Goal: Transaction & Acquisition: Purchase product/service

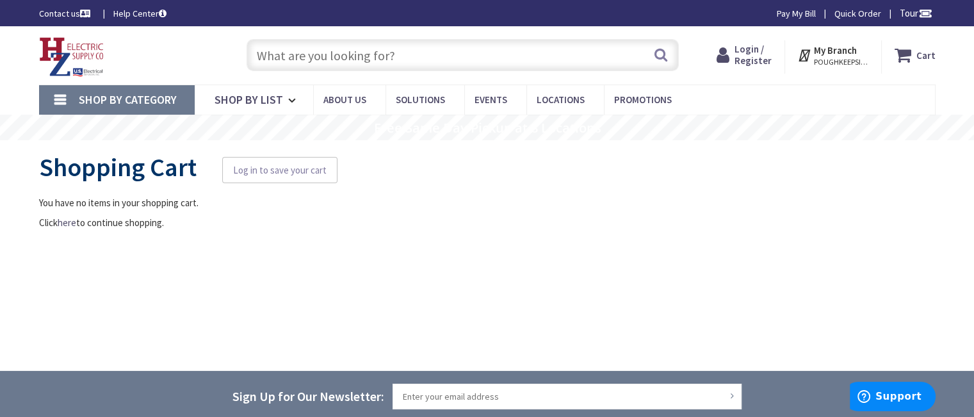
click at [300, 51] on input "text" at bounding box center [462, 55] width 432 height 32
type input "[GEOGRAPHIC_DATA], [GEOGRAPHIC_DATA]"
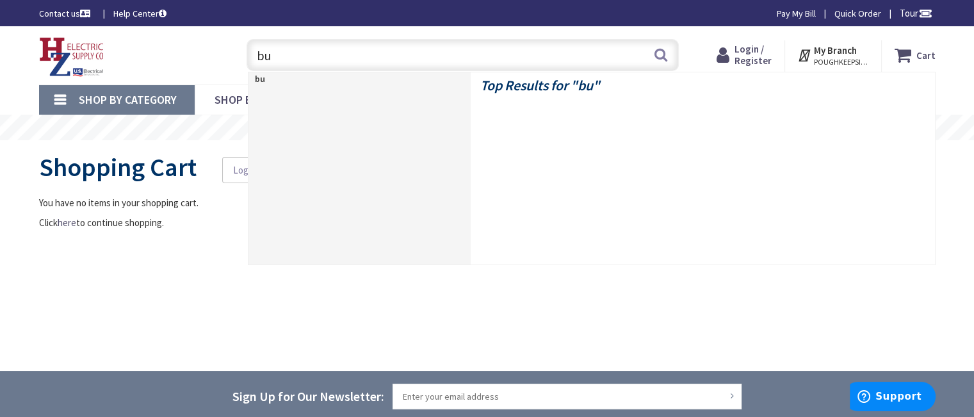
type input "bug"
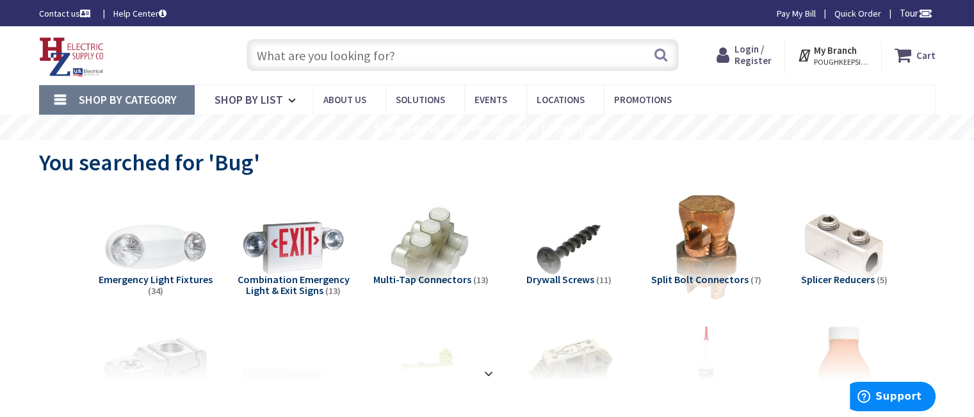
click at [319, 58] on input "text" at bounding box center [462, 55] width 432 height 32
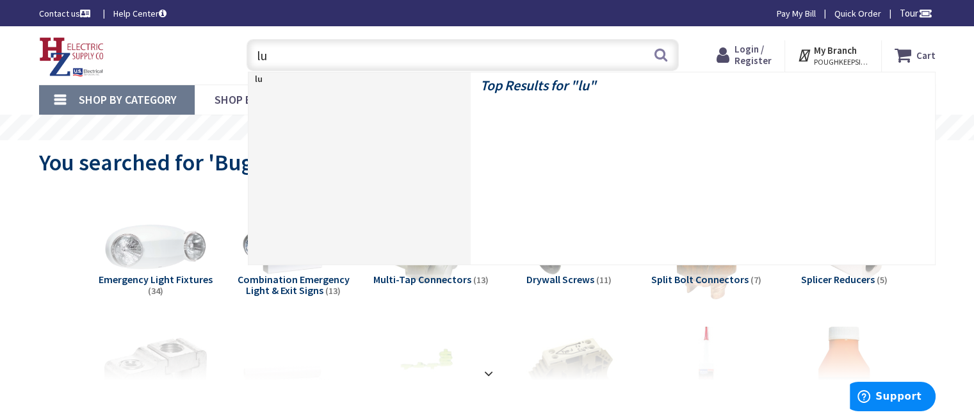
type input "lug"
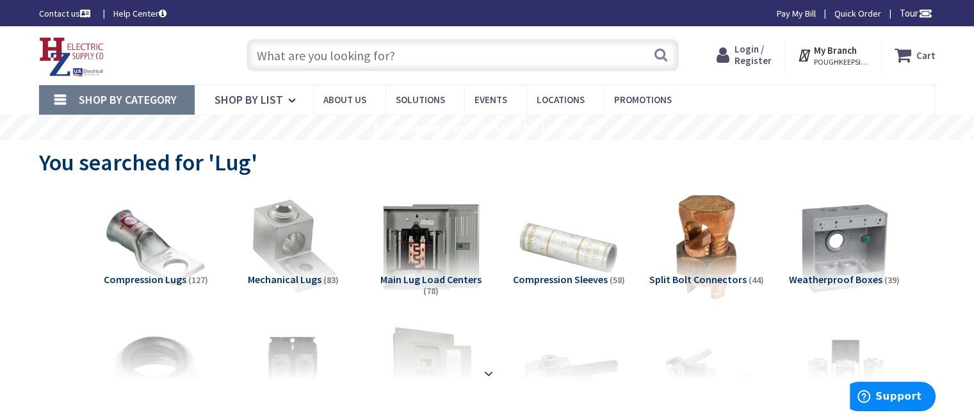
click at [297, 56] on input "text" at bounding box center [462, 55] width 432 height 32
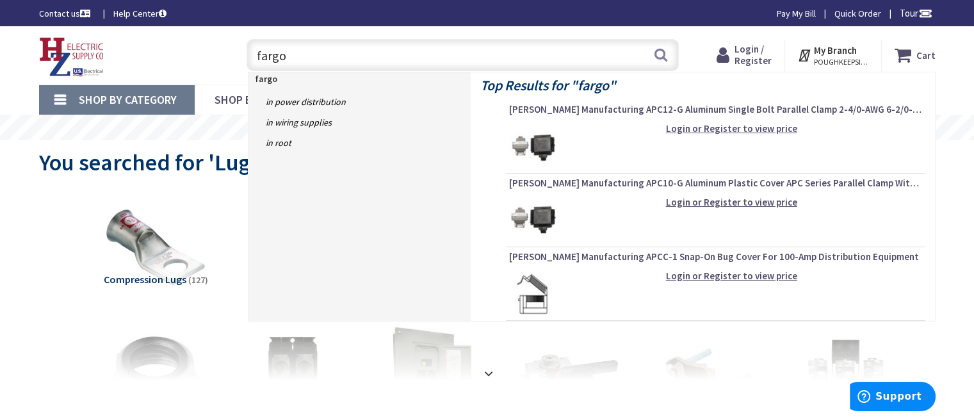
type input "fargo"
click at [537, 150] on img at bounding box center [533, 146] width 48 height 48
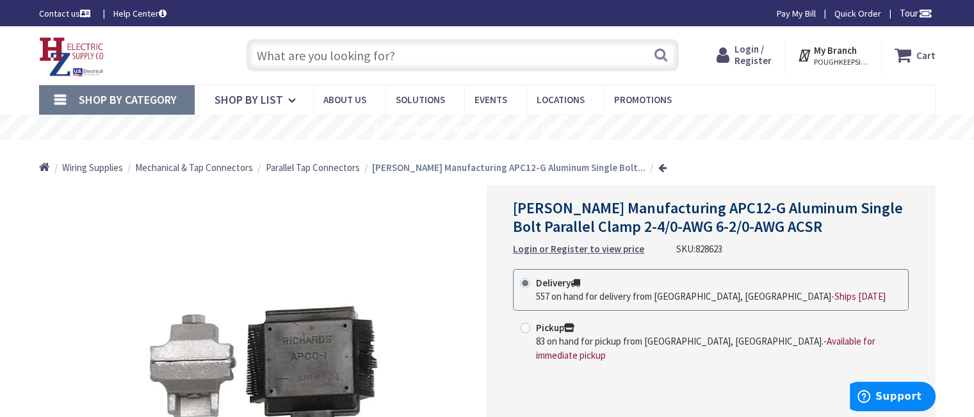
click at [748, 54] on span "Login / Register" at bounding box center [752, 55] width 37 height 24
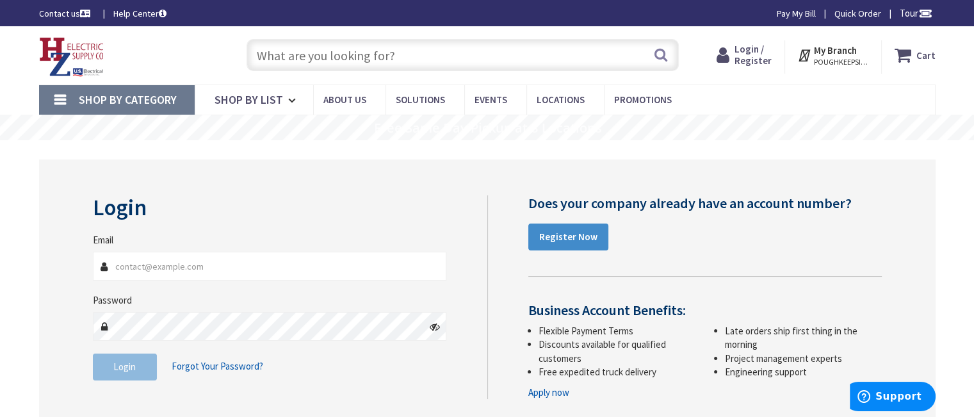
type input "[EMAIL_ADDRESS][DOMAIN_NAME]"
click at [129, 370] on span "Login" at bounding box center [124, 366] width 22 height 12
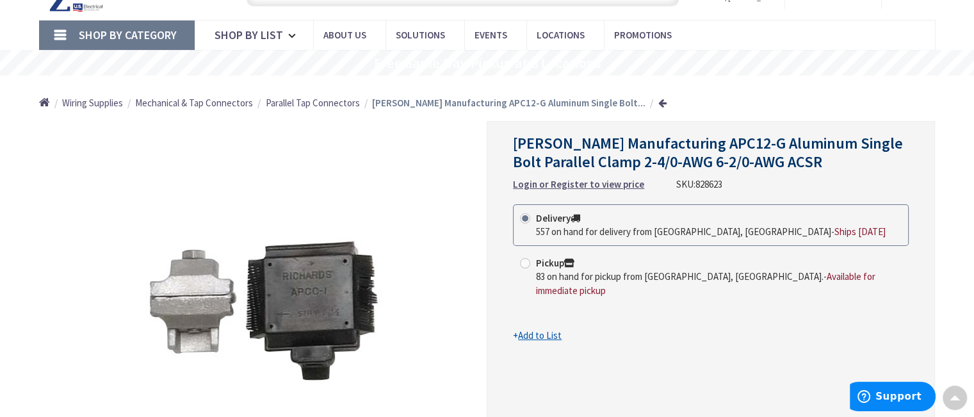
scroll to position [64, 0]
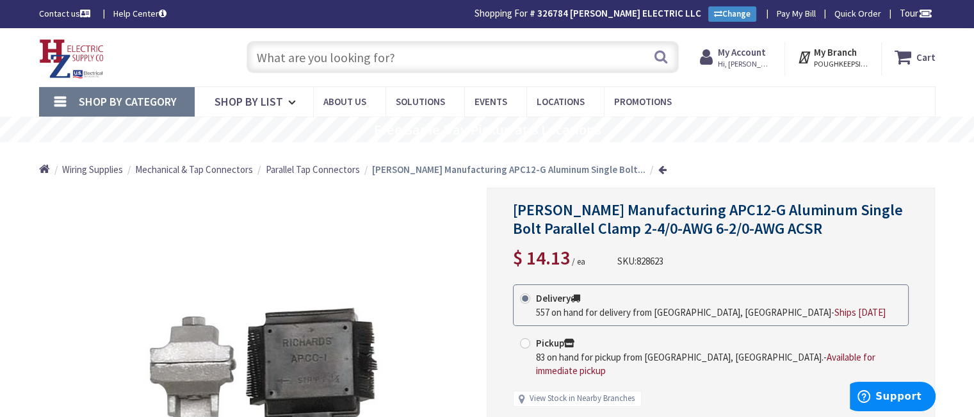
click at [373, 53] on input "text" at bounding box center [462, 57] width 432 height 32
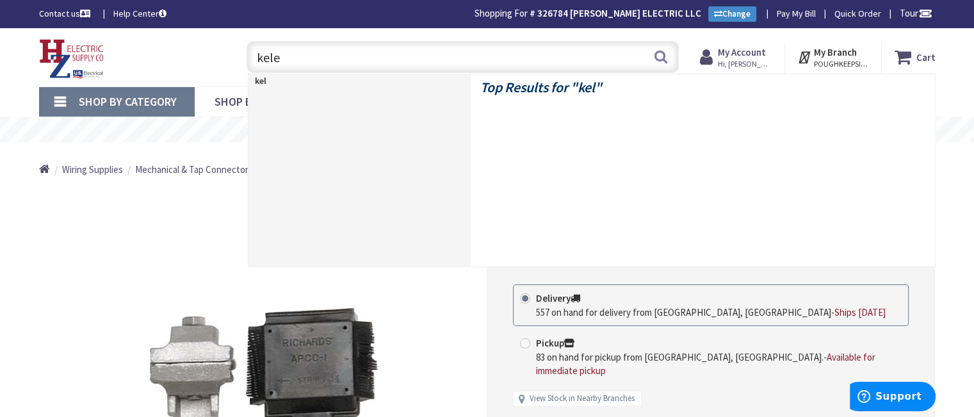
type input "kelem"
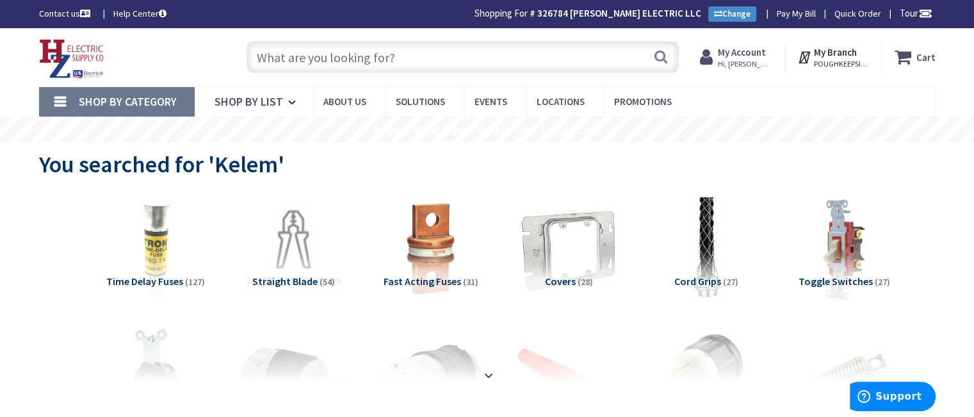
click at [310, 58] on input "text" at bounding box center [462, 57] width 432 height 32
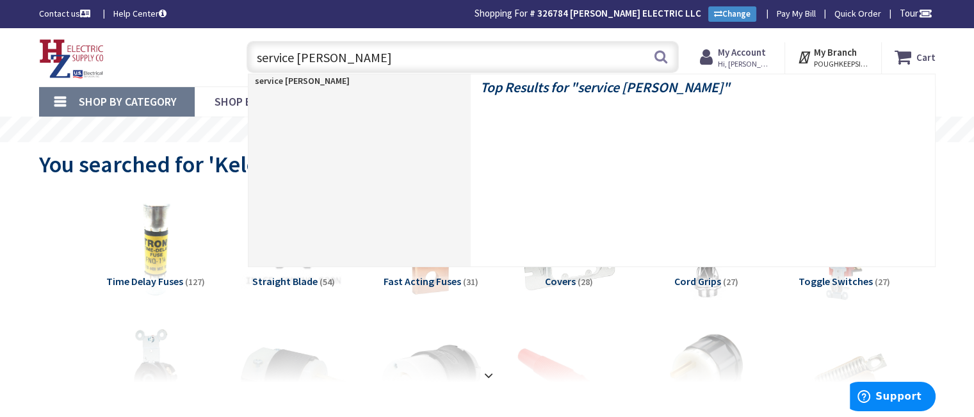
type input "service [PERSON_NAME]"
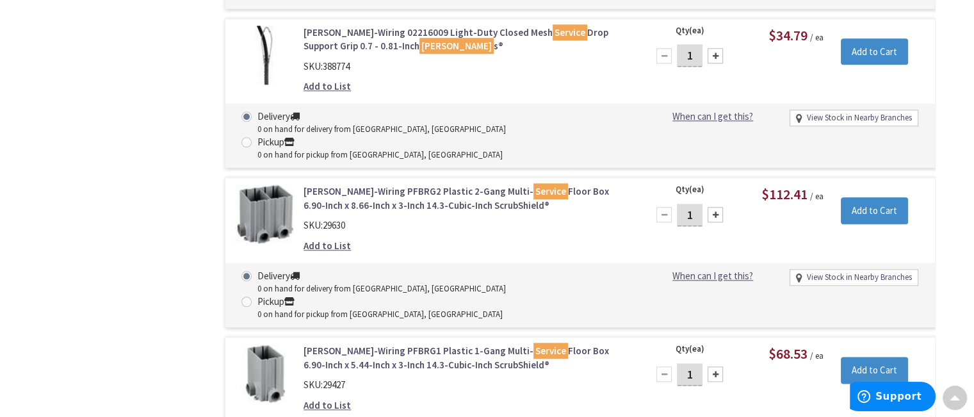
scroll to position [1688, 0]
